Goal: Complete application form: Complete application form

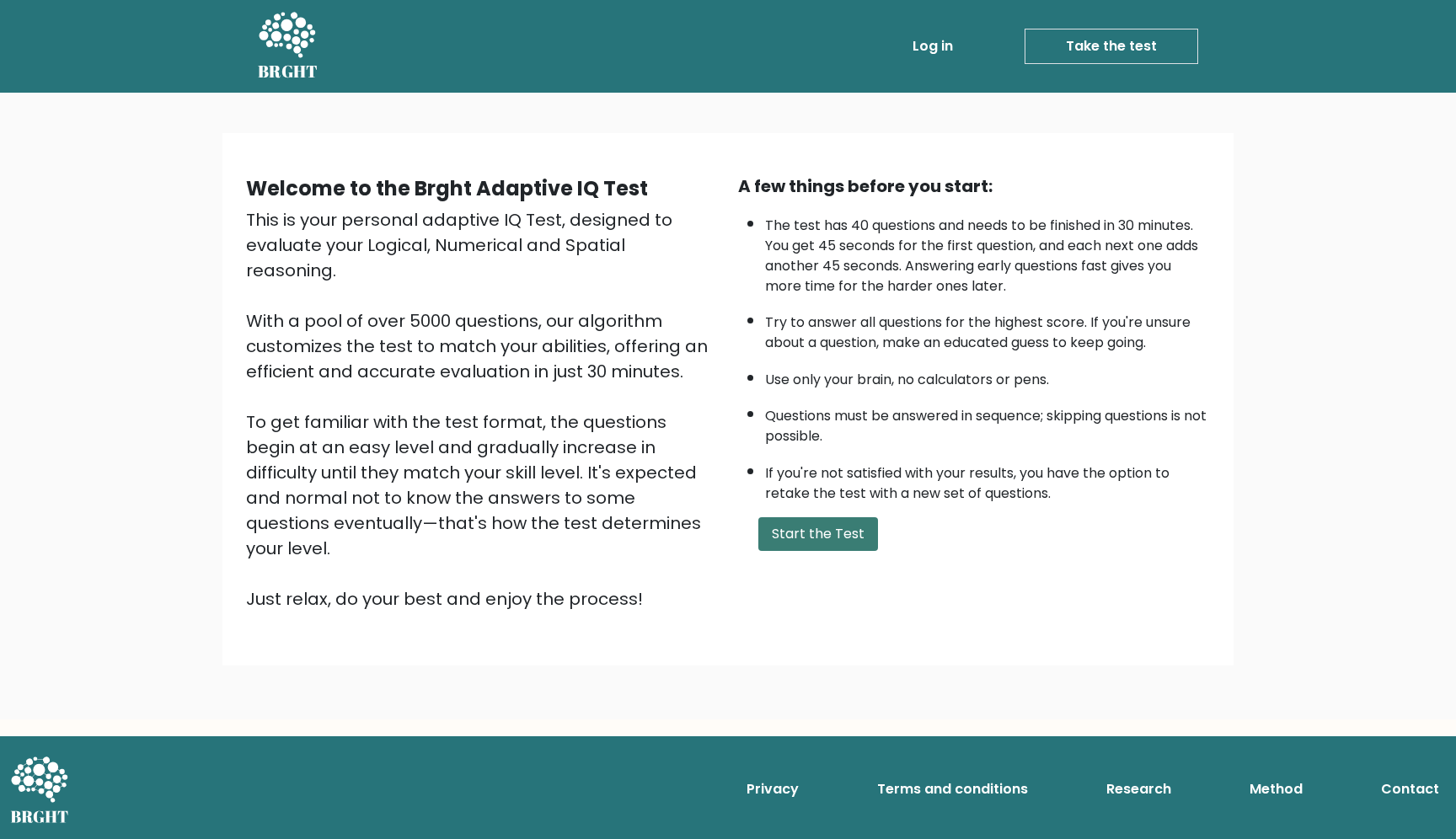
click at [810, 529] on button "Start the Test" at bounding box center [818, 534] width 120 height 34
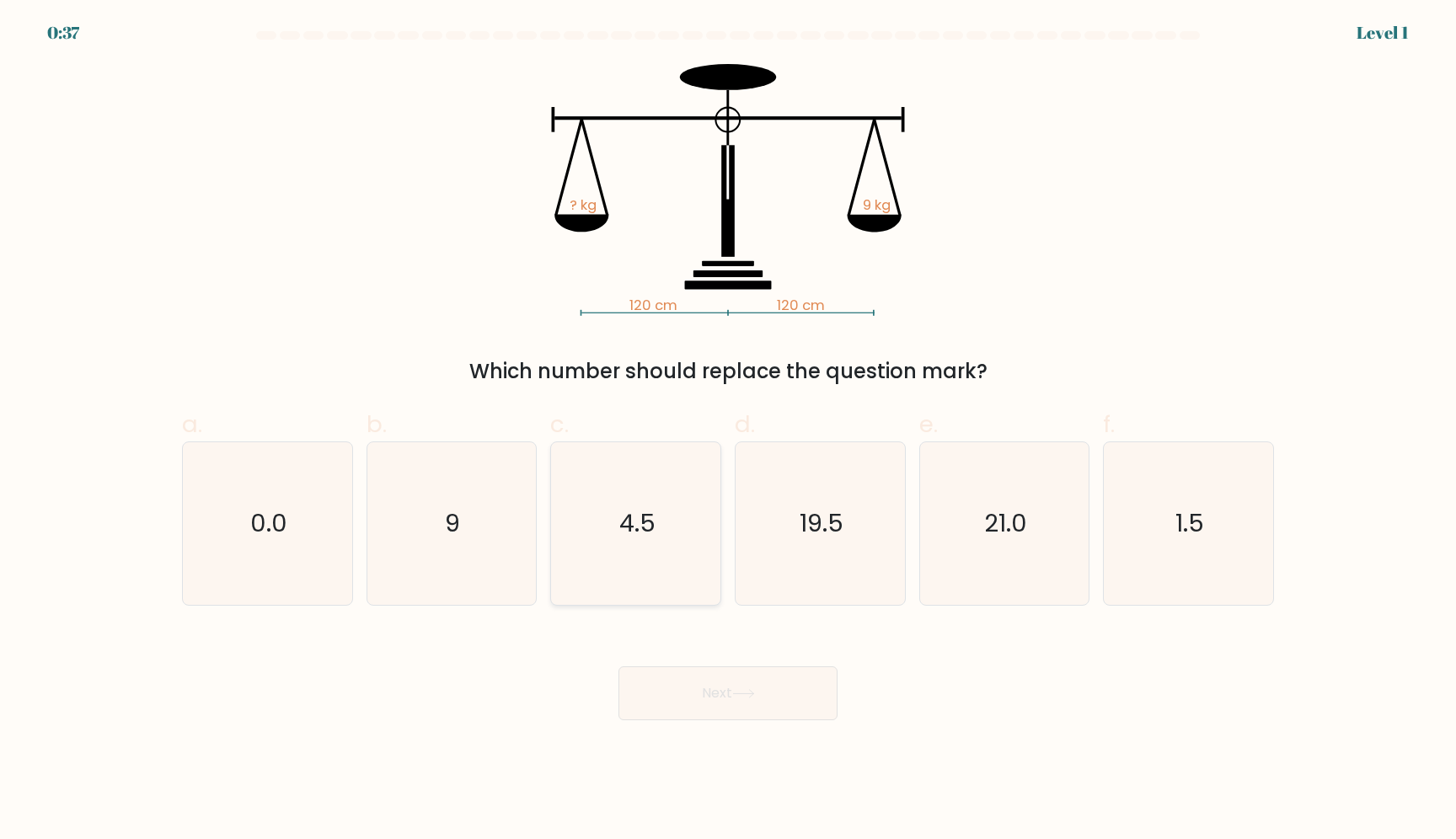
click at [630, 547] on icon "4.5" at bounding box center [635, 523] width 162 height 162
click at [728, 430] on input "c. 4.5" at bounding box center [728, 424] width 1 height 11
radio input "true"
click at [161, 200] on form at bounding box center [728, 376] width 1456 height 689
click at [437, 540] on icon "9" at bounding box center [451, 523] width 162 height 162
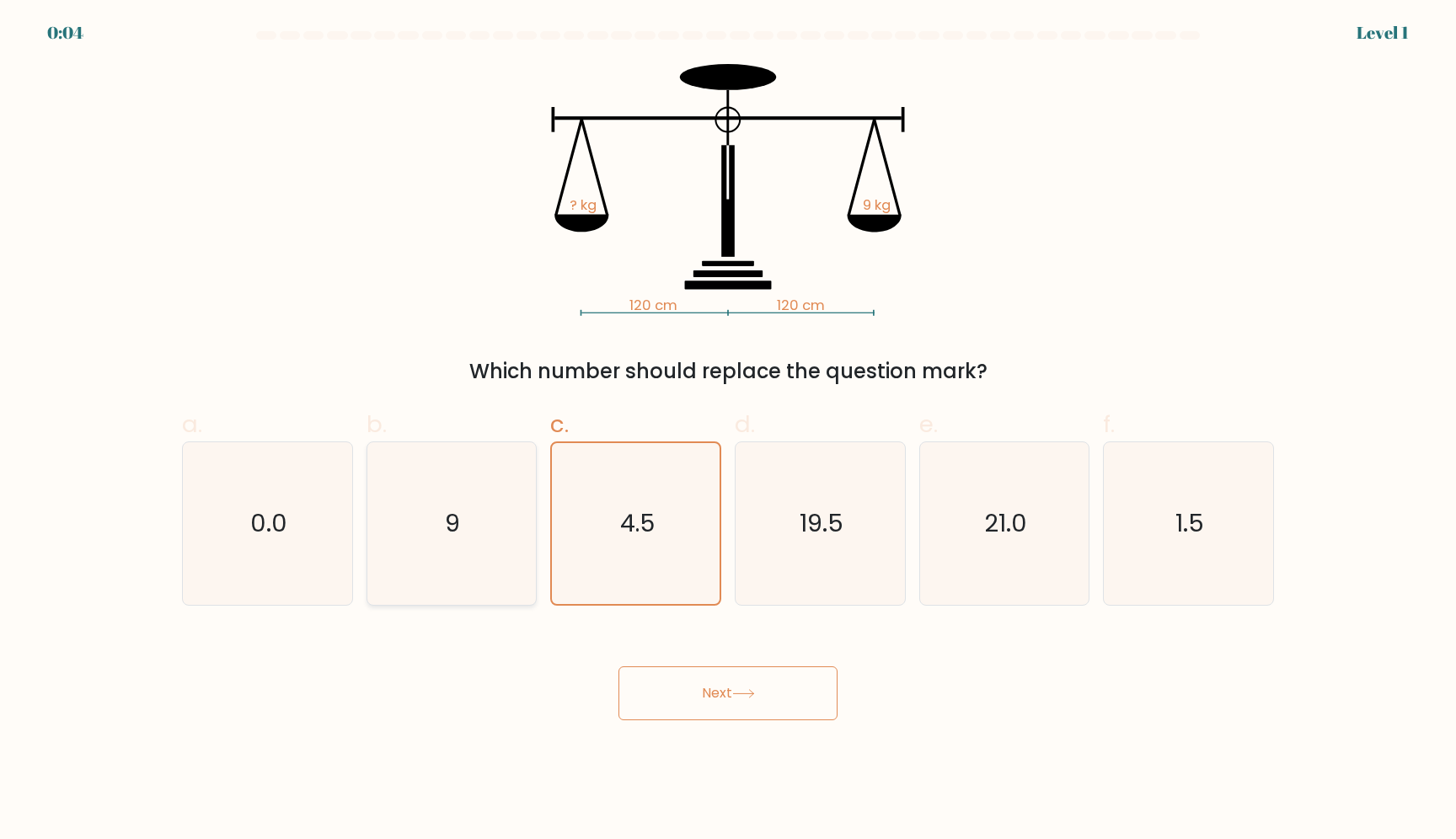
click at [728, 430] on input "b. 9" at bounding box center [728, 424] width 1 height 11
radio input "true"
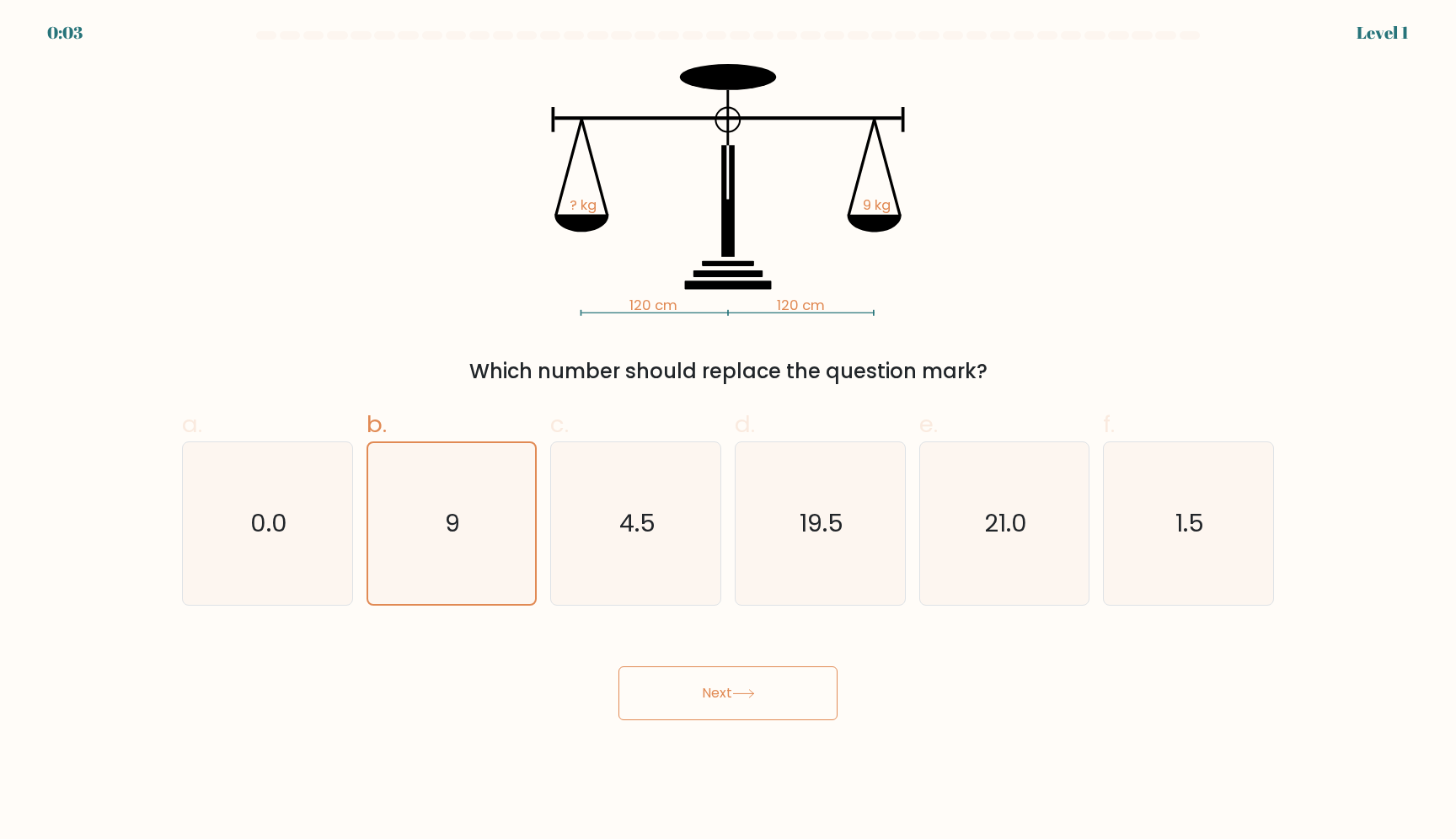
click at [746, 694] on icon at bounding box center [743, 693] width 23 height 9
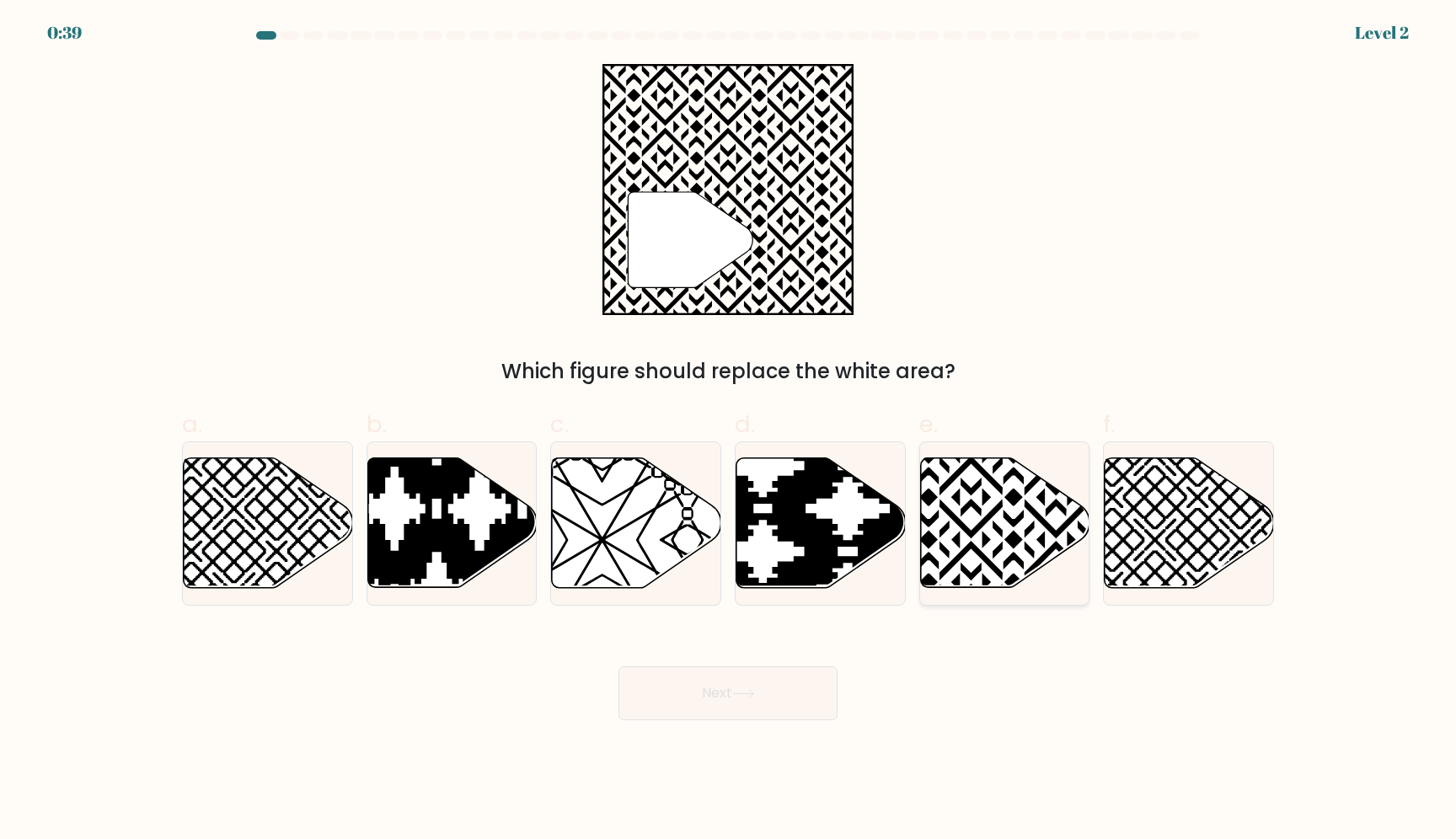
click at [1023, 537] on icon at bounding box center [1005, 522] width 169 height 130
click at [728, 430] on input "e." at bounding box center [728, 424] width 1 height 11
radio input "true"
click at [782, 703] on button "Next" at bounding box center [728, 693] width 219 height 53
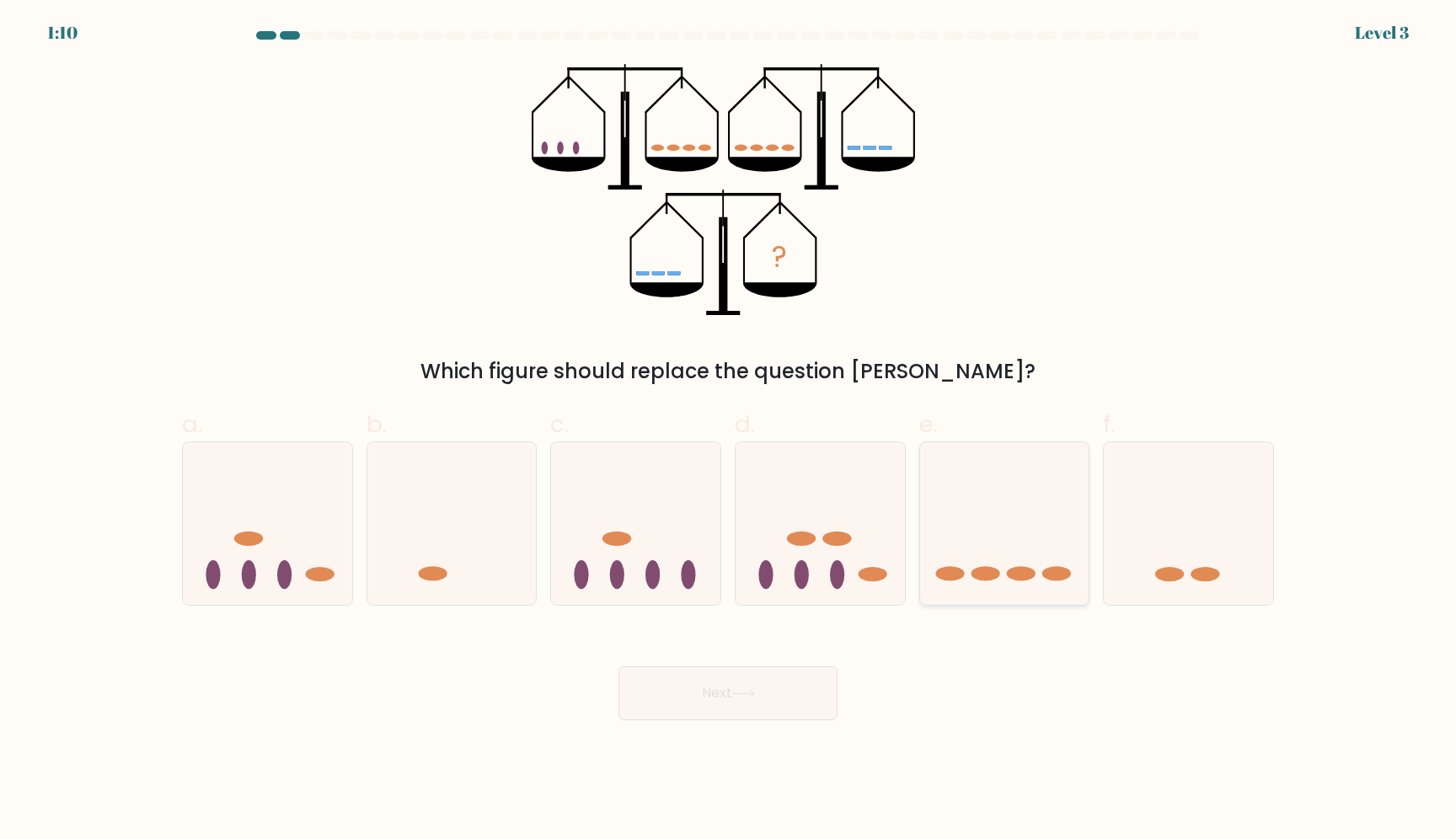
click at [1003, 567] on icon at bounding box center [1005, 522] width 169 height 140
click at [728, 430] on input "e." at bounding box center [728, 424] width 1 height 11
radio input "true"
click at [725, 709] on button "Next" at bounding box center [728, 693] width 219 height 53
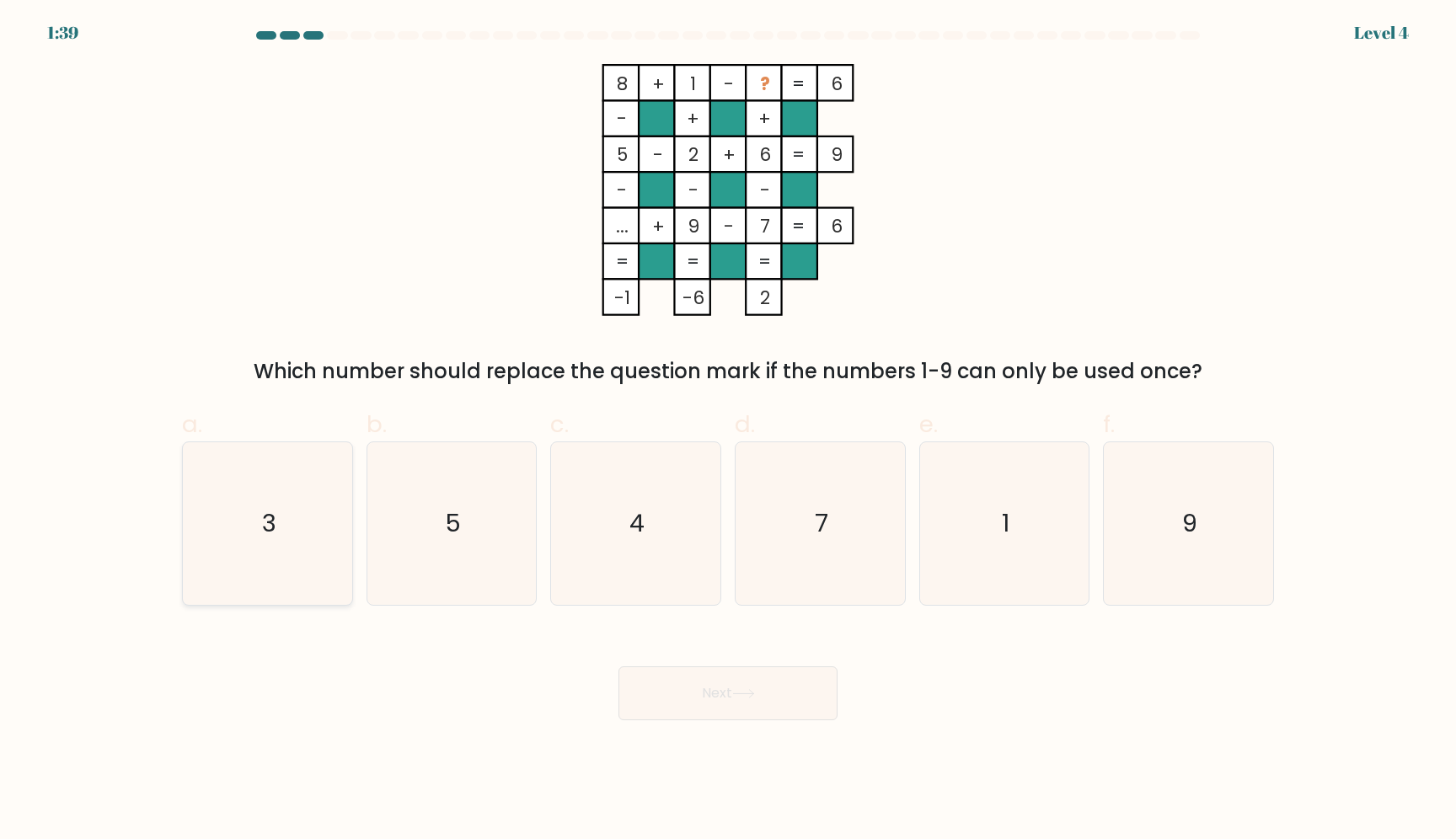
click at [282, 558] on icon "3" at bounding box center [267, 523] width 162 height 162
click at [728, 430] on input "a. 3" at bounding box center [728, 424] width 1 height 11
radio input "true"
click at [739, 687] on button "Next" at bounding box center [728, 693] width 219 height 53
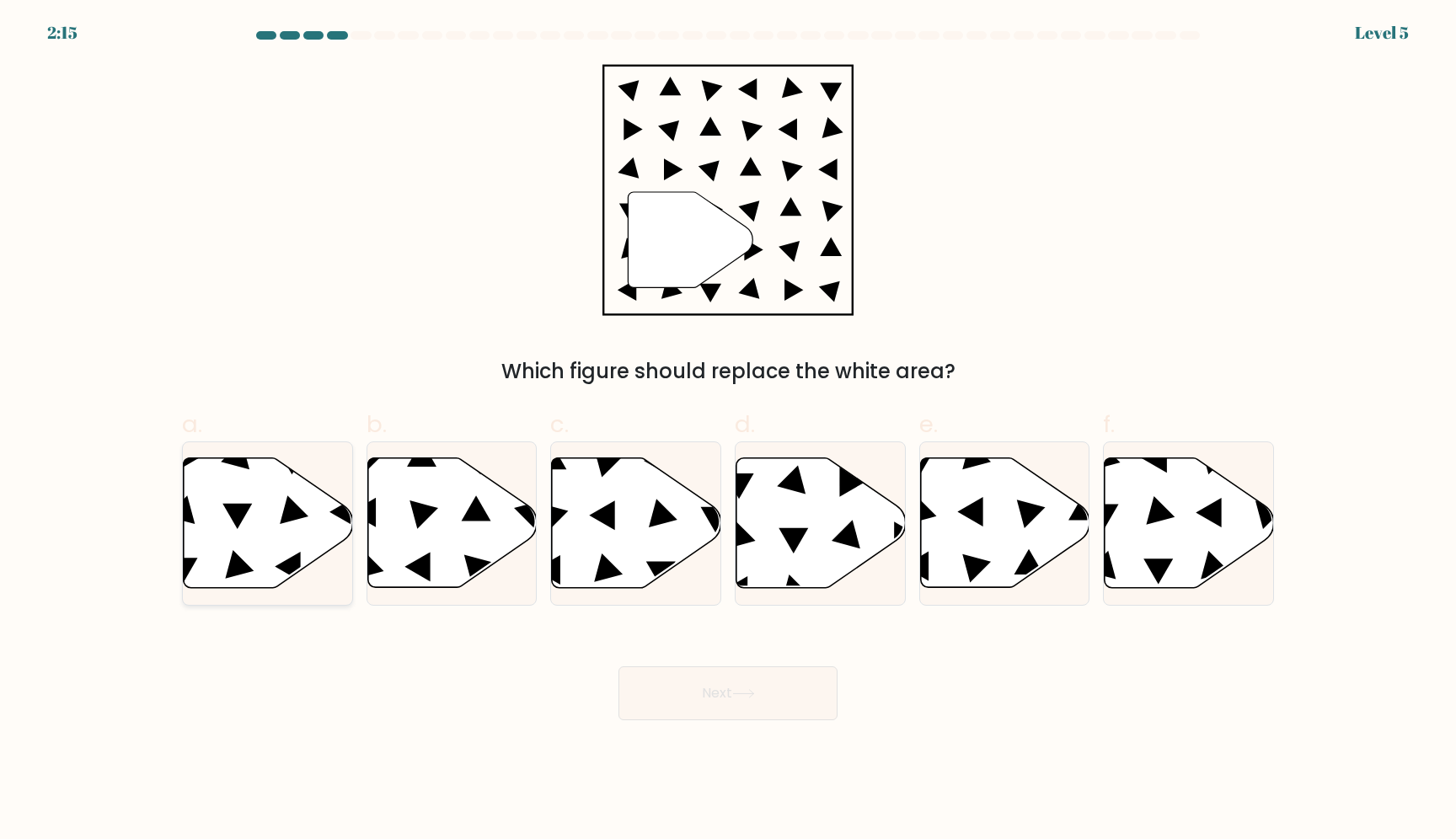
click at [206, 531] on icon at bounding box center [268, 522] width 169 height 130
click at [728, 430] on input "a." at bounding box center [728, 424] width 1 height 11
radio input "true"
click at [774, 701] on button "Next" at bounding box center [728, 693] width 219 height 53
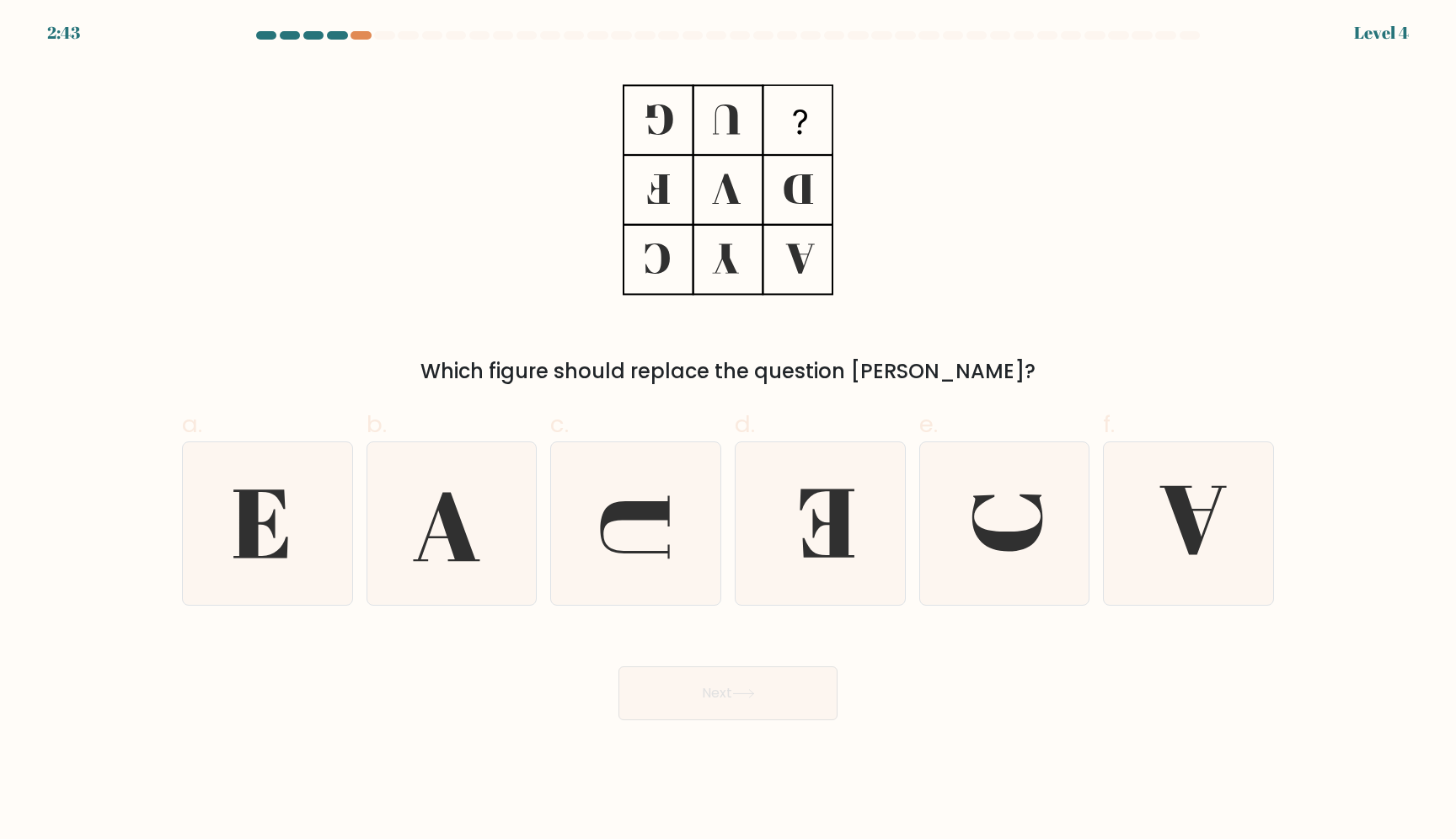
click at [326, 43] on div at bounding box center [728, 39] width 1113 height 15
click at [332, 38] on div at bounding box center [337, 36] width 20 height 9
click at [304, 32] on at bounding box center [728, 36] width 947 height 9
click at [296, 34] on div at bounding box center [290, 36] width 20 height 9
click at [662, 493] on icon at bounding box center [635, 523] width 162 height 162
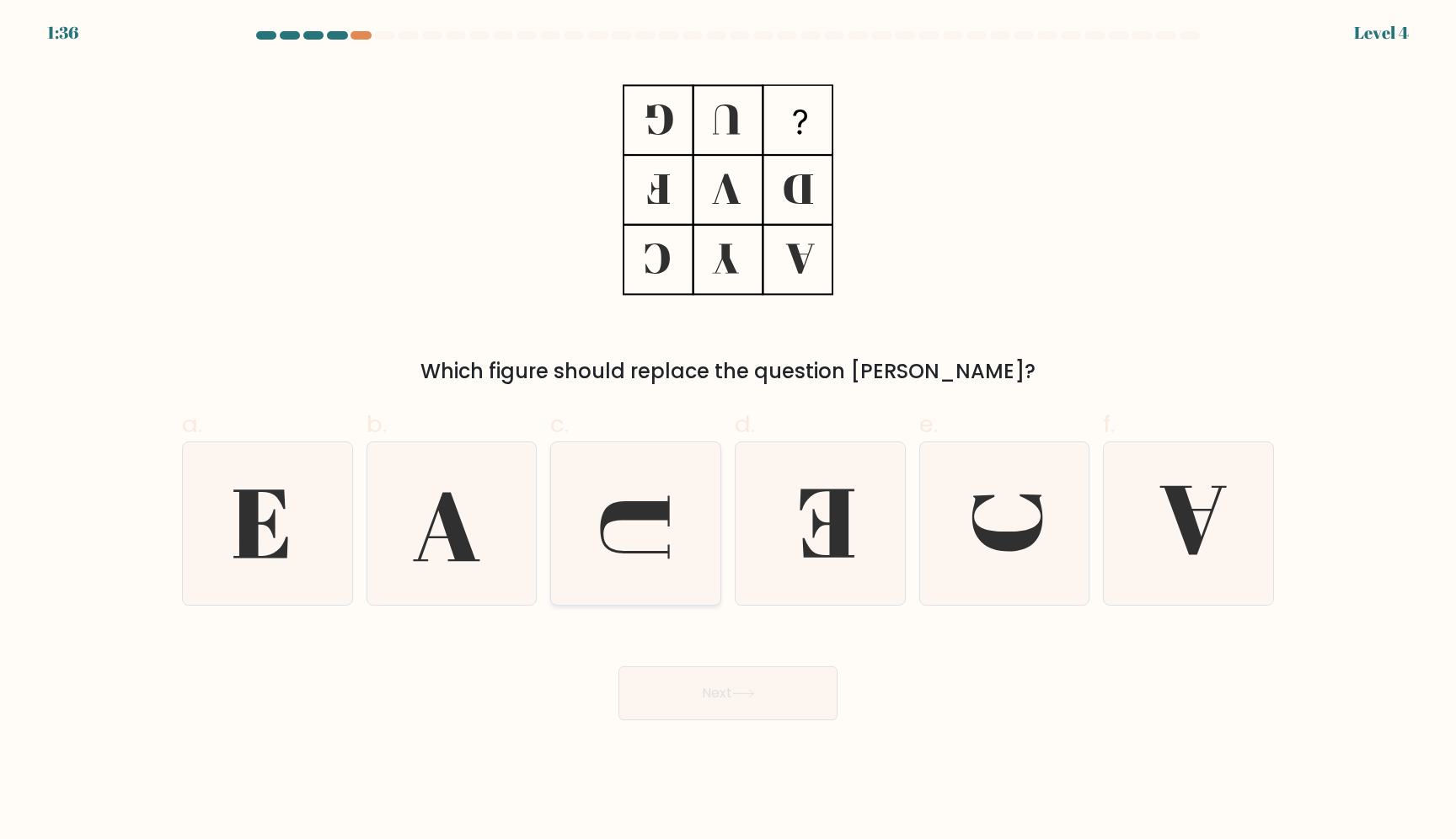
click at [728, 430] on input "c." at bounding box center [728, 424] width 1 height 11
radio input "true"
click at [728, 705] on button "Next" at bounding box center [728, 693] width 219 height 53
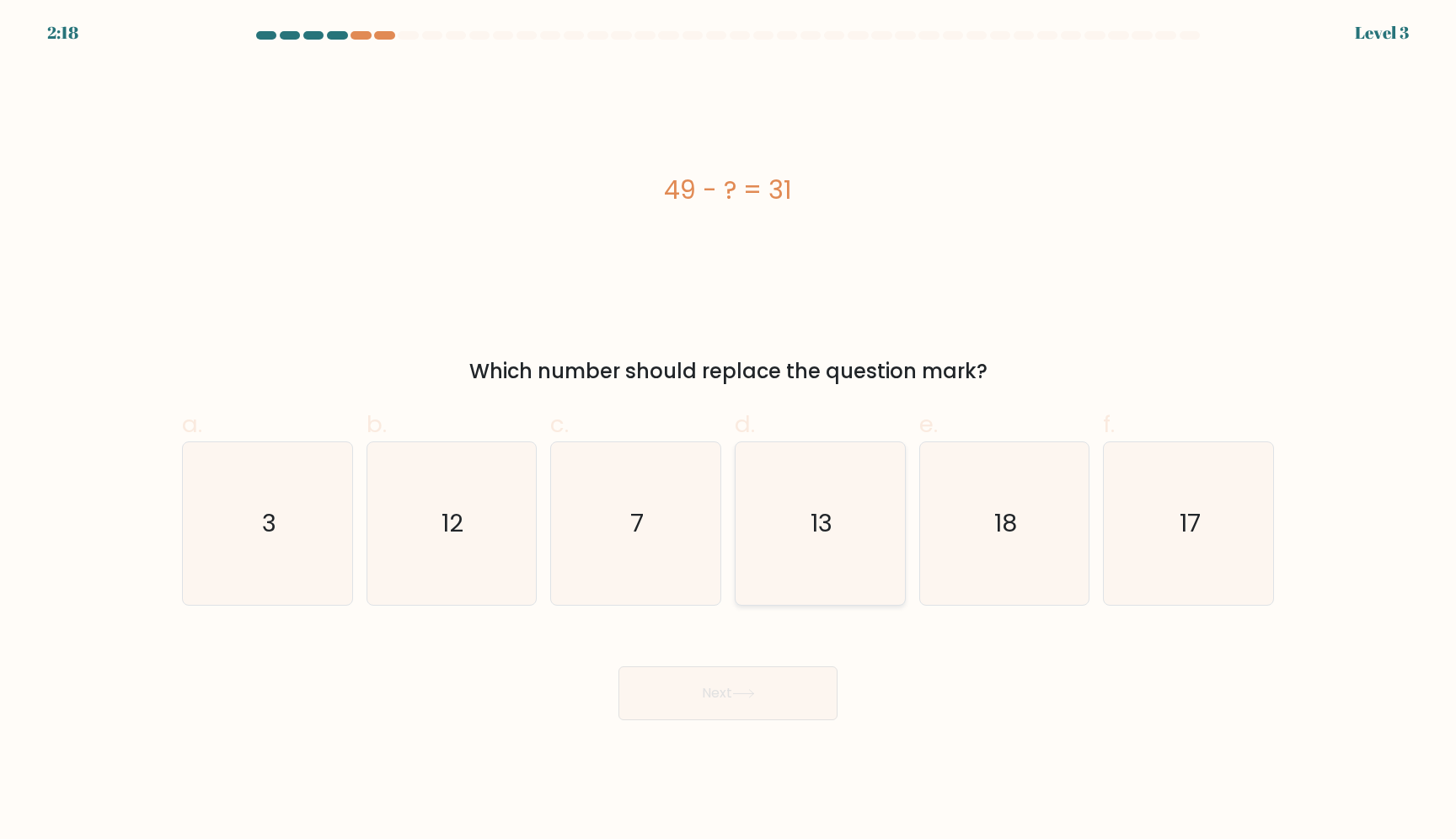
click at [774, 536] on icon "13" at bounding box center [821, 523] width 162 height 162
click at [728, 430] on input "d. 13" at bounding box center [728, 424] width 1 height 11
radio input "true"
click at [749, 658] on div "Next" at bounding box center [728, 673] width 1113 height 94
click at [750, 679] on button "Next" at bounding box center [728, 693] width 219 height 53
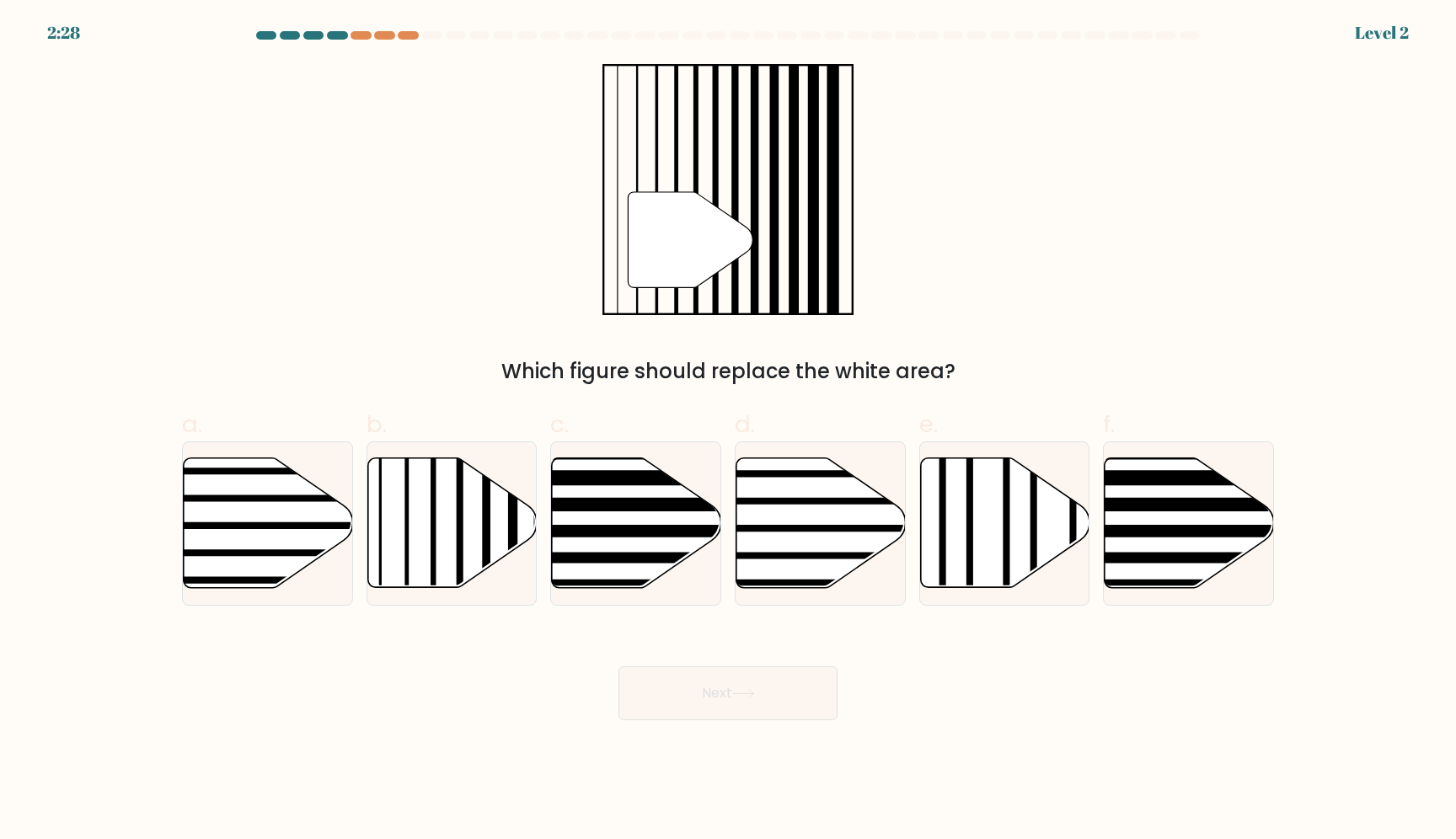
click at [343, 37] on div at bounding box center [337, 36] width 20 height 9
click at [368, 37] on div at bounding box center [360, 36] width 20 height 9
click at [386, 40] on div at bounding box center [728, 39] width 1113 height 15
click at [429, 37] on div at bounding box center [433, 36] width 20 height 9
click at [818, 547] on icon at bounding box center [821, 522] width 169 height 130
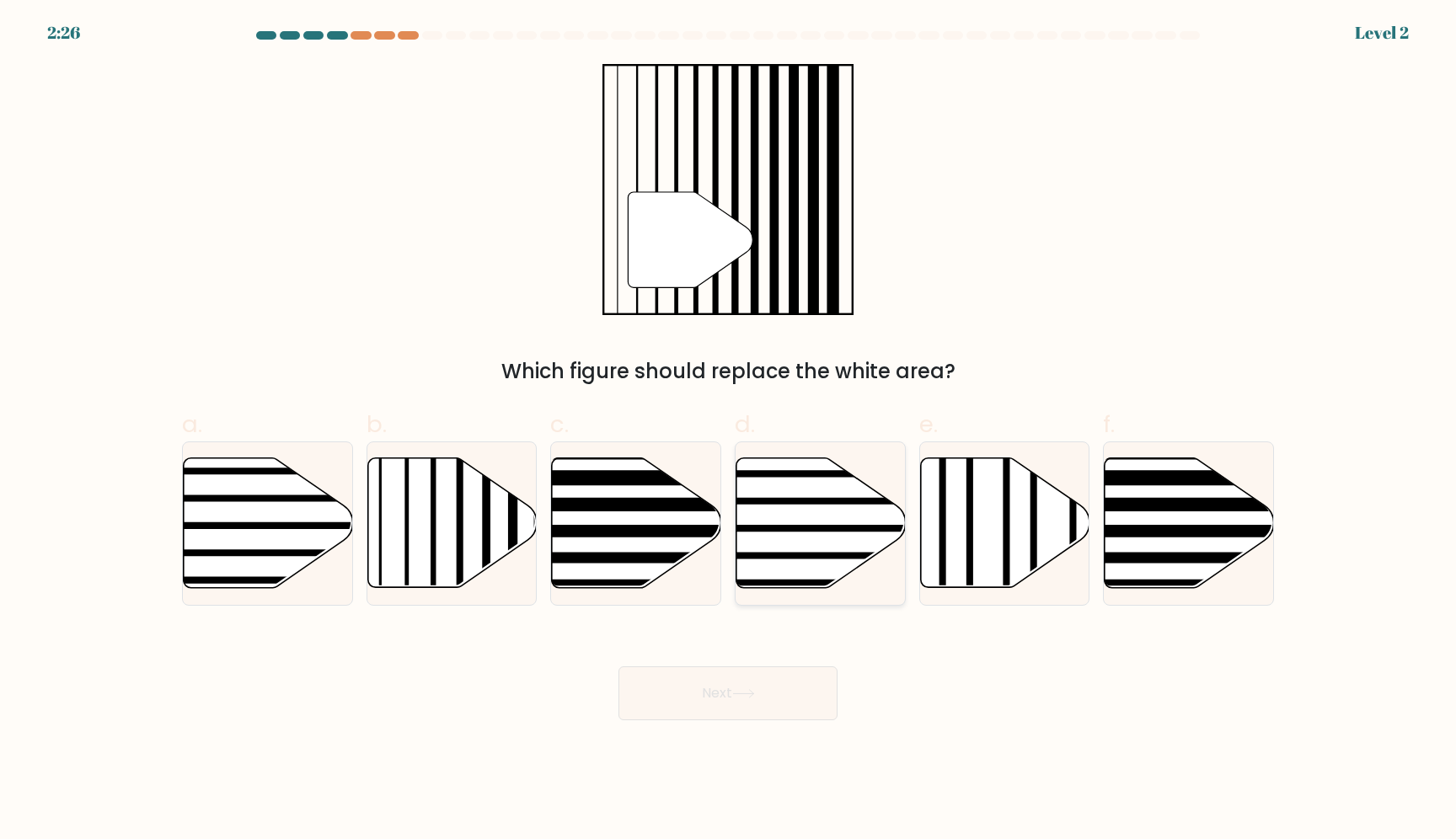
click at [728, 430] on input "d." at bounding box center [728, 424] width 1 height 11
radio input "true"
click at [754, 700] on button "Next" at bounding box center [728, 693] width 219 height 53
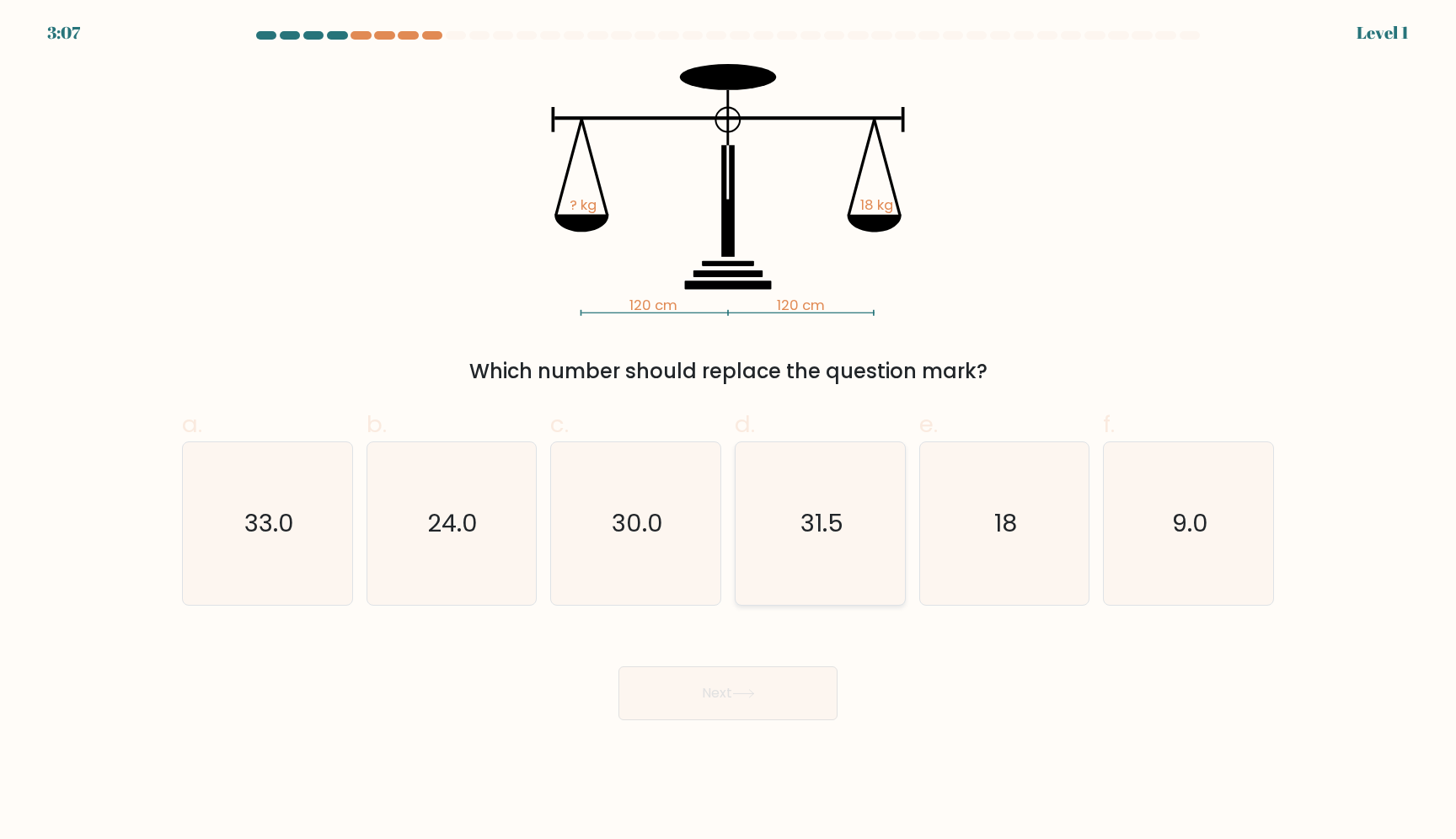
click at [772, 564] on icon "31.5" at bounding box center [821, 523] width 162 height 162
click at [728, 430] on input "d. 31.5" at bounding box center [728, 424] width 1 height 11
radio input "true"
click at [774, 709] on button "Next" at bounding box center [728, 693] width 219 height 53
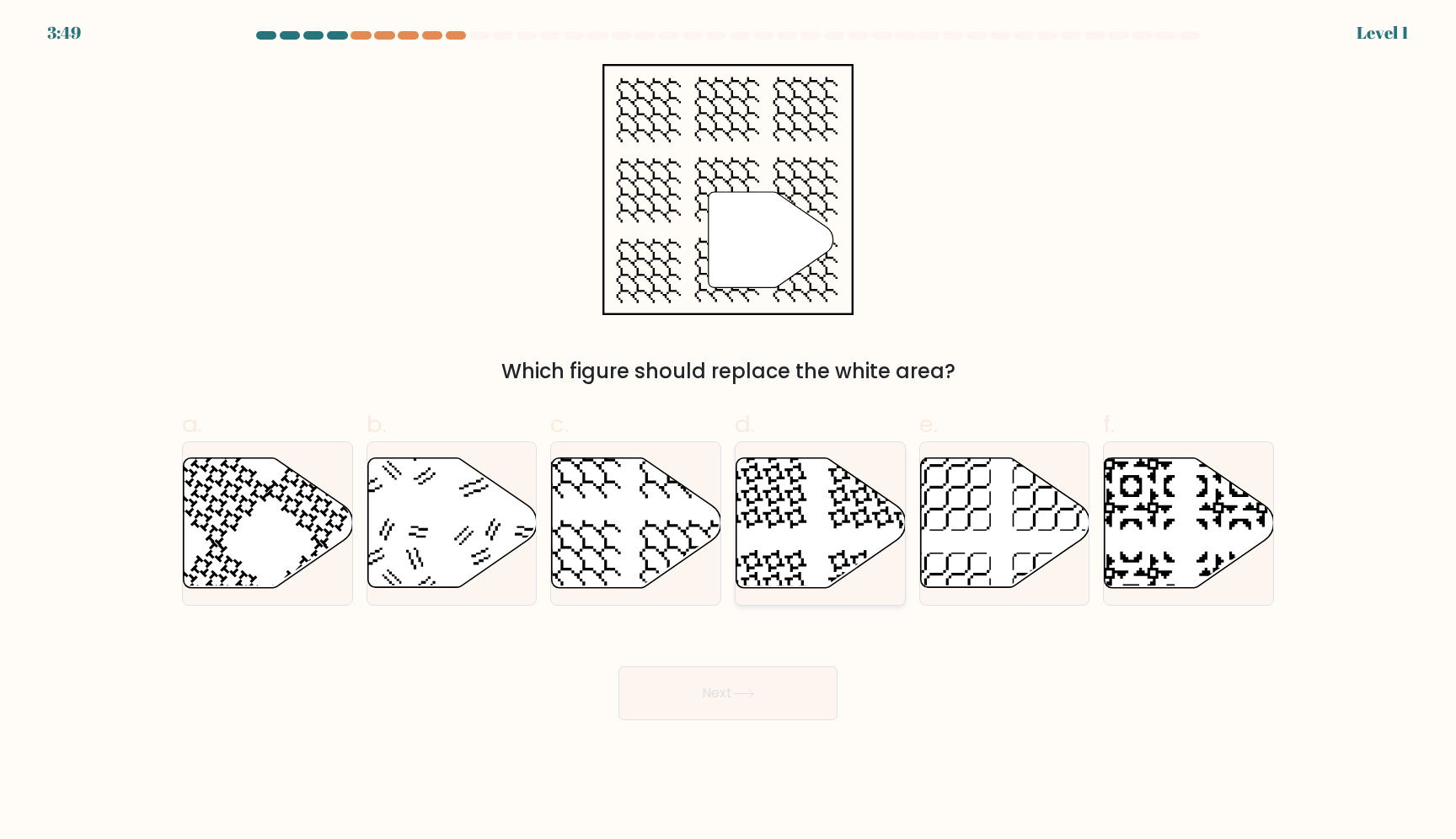
click at [825, 588] on icon at bounding box center [821, 522] width 169 height 130
click at [728, 430] on input "d." at bounding box center [728, 424] width 1 height 11
radio input "true"
click at [791, 680] on button "Next" at bounding box center [728, 693] width 219 height 53
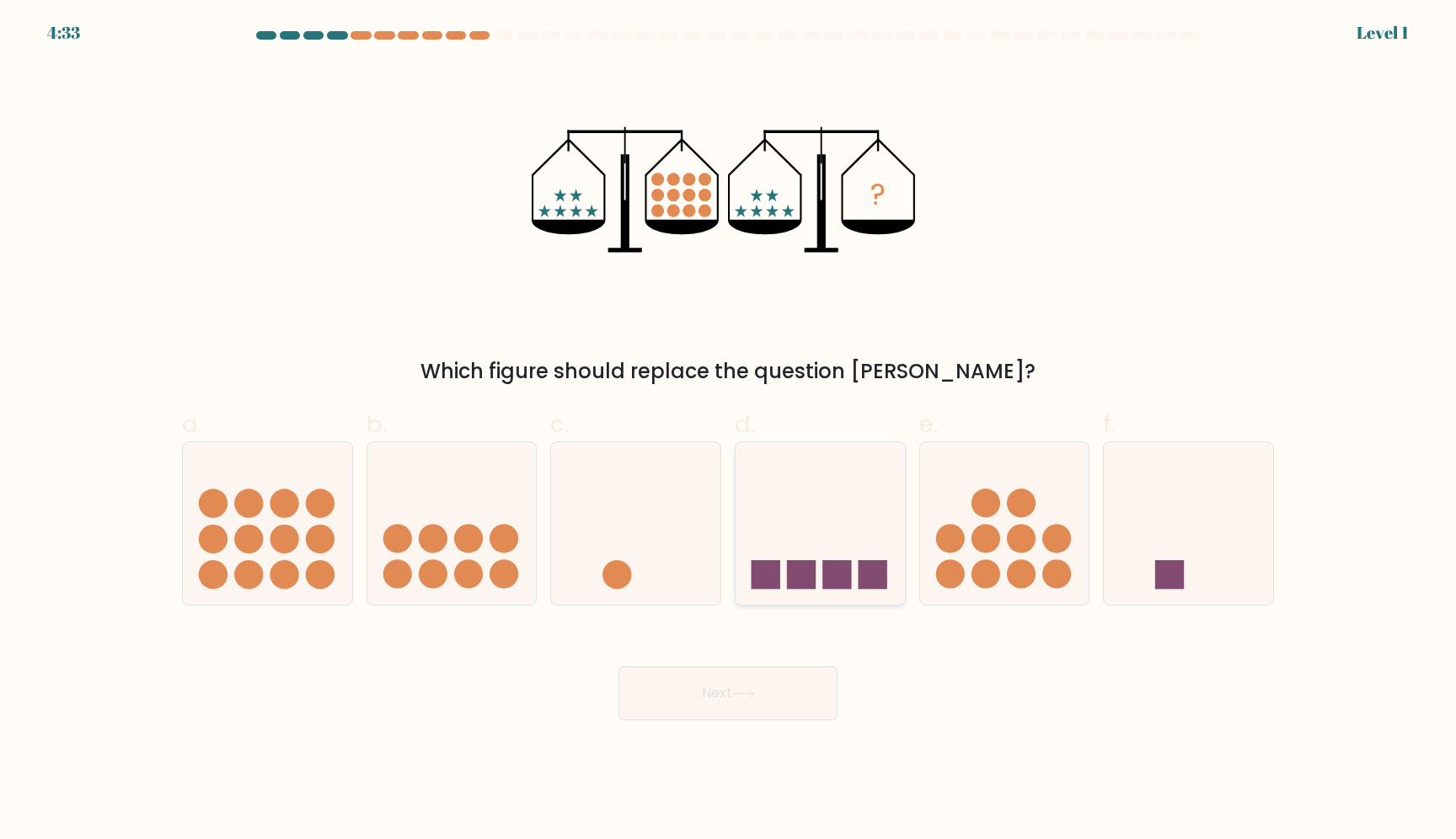
click at [823, 576] on rect at bounding box center [836, 574] width 29 height 29
click at [728, 430] on input "d." at bounding box center [728, 424] width 1 height 11
radio input "true"
click at [784, 700] on button "Next" at bounding box center [728, 693] width 219 height 53
